Goal: Communication & Community: Answer question/provide support

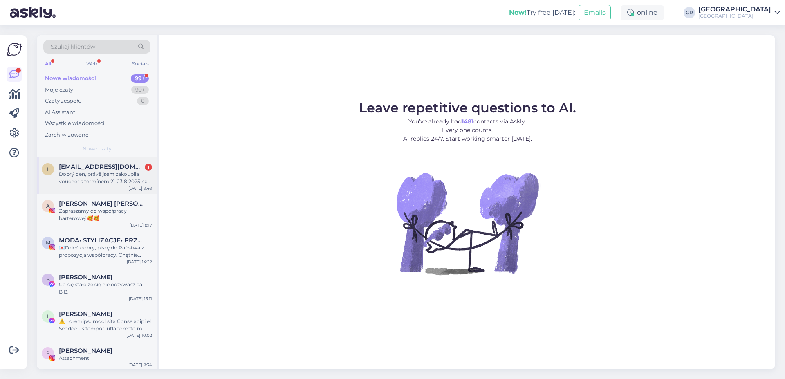
click at [50, 183] on div "i [EMAIL_ADDRESS][DOMAIN_NAME] 1 Dobrý den, právě jsem zakoupila voucher s term…" at bounding box center [97, 174] width 110 height 22
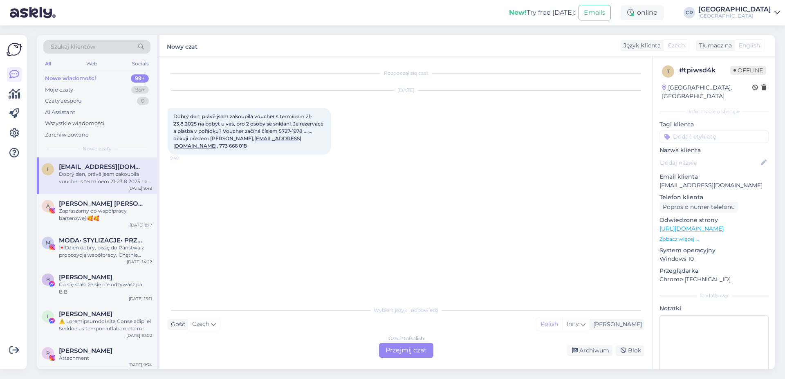
click at [397, 346] on div "Czech to Polish Przejmij czat" at bounding box center [406, 350] width 54 height 15
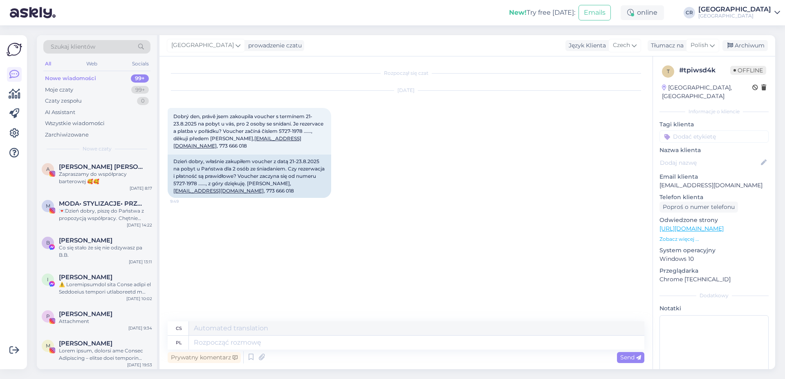
click at [291, 350] on div "Prywatny komentarz Send" at bounding box center [406, 358] width 477 height 16
click at [279, 346] on textarea at bounding box center [416, 343] width 455 height 14
type textarea "Dzień d"
type textarea "Den"
type textarea "Dzień dobry."
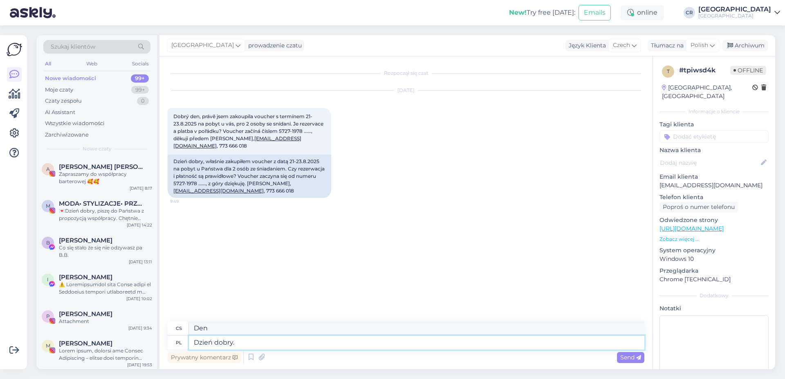
type textarea "Dobré ráno."
type textarea "Dzień dobry. Tak, w"
type textarea "Dobré ráno. Ano,"
type textarea "Dzień dobry. Tak, wszystko s"
type textarea "Dobré ráno. Ano, všechno."
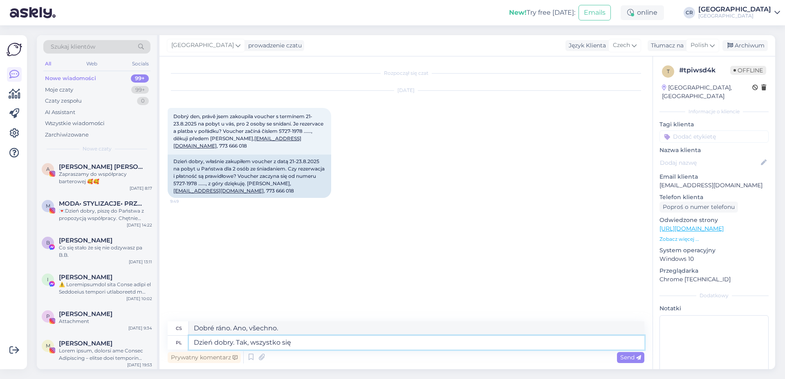
type textarea "Dzień dobry. Tak, wszystko się z"
type textarea "Dobré ráno. Ano, vše je v pořádku."
type textarea "Dzień dobry. Tak, wszystko się zgadza."
type textarea "Dobré ráno. Ano, vše je správně."
